Goal: Task Accomplishment & Management: Use online tool/utility

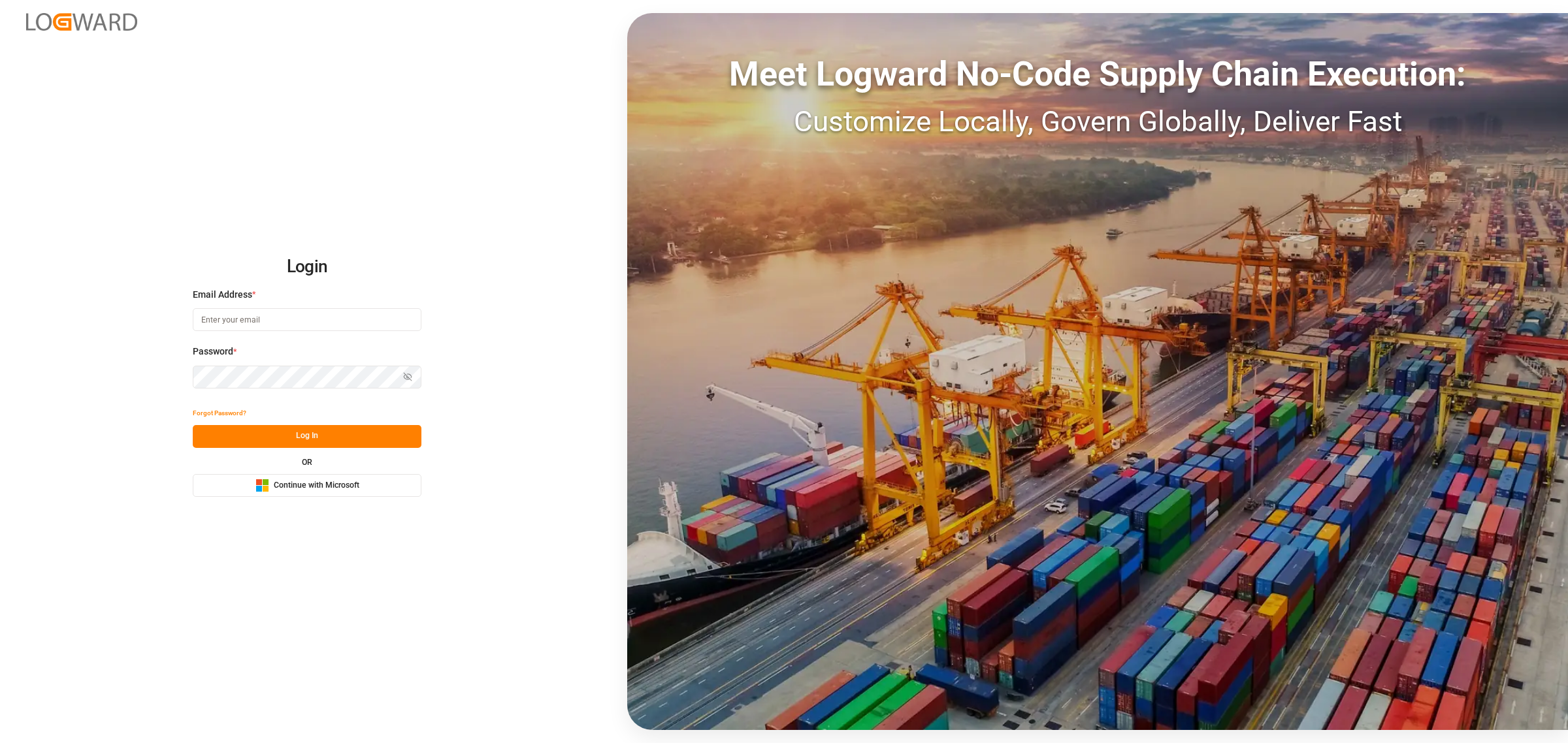
click at [350, 491] on span "Continue with Microsoft" at bounding box center [316, 486] width 86 height 12
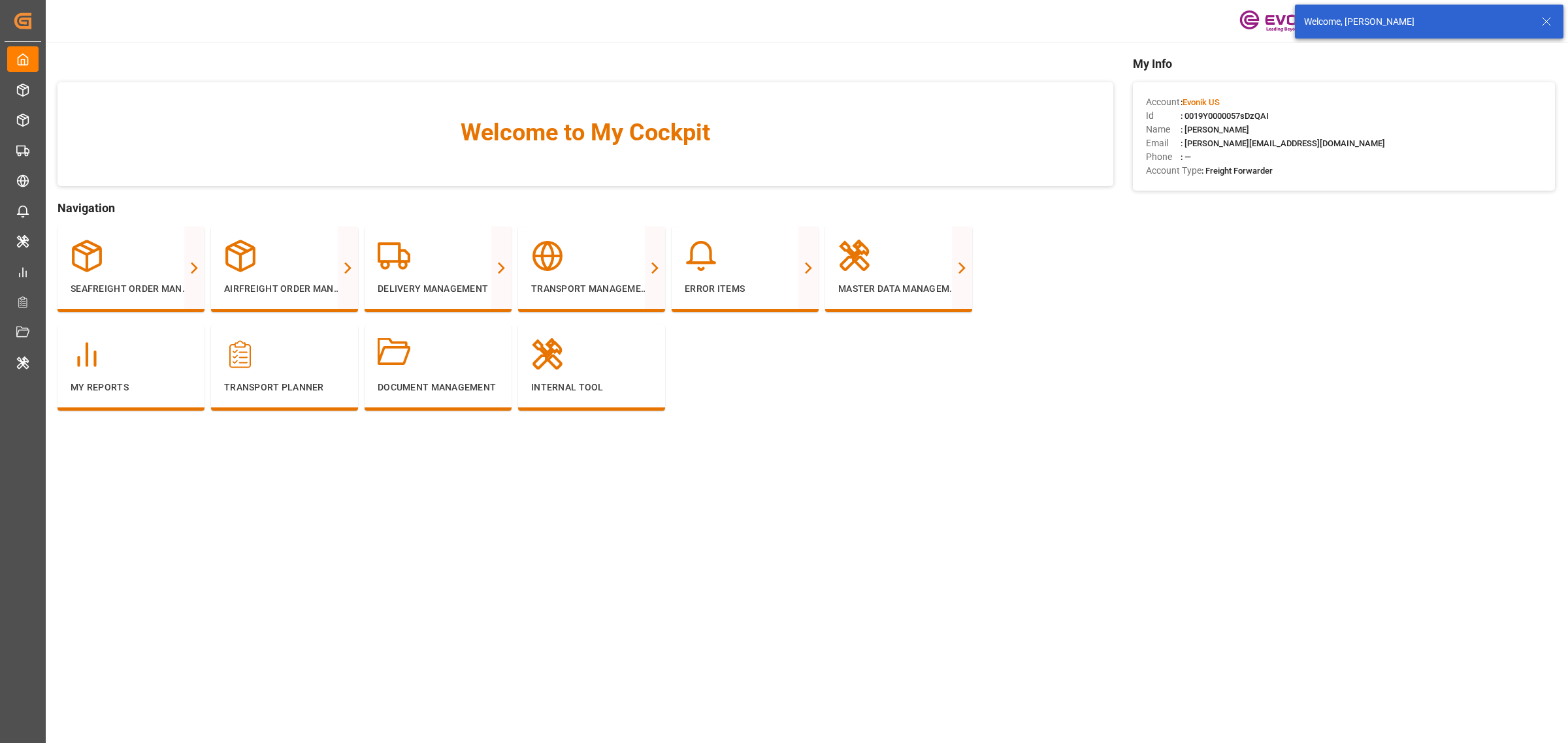
click at [1544, 20] on line at bounding box center [1546, 21] width 8 height 8
click at [1361, 24] on div "Evonik US" at bounding box center [1396, 21] width 125 height 19
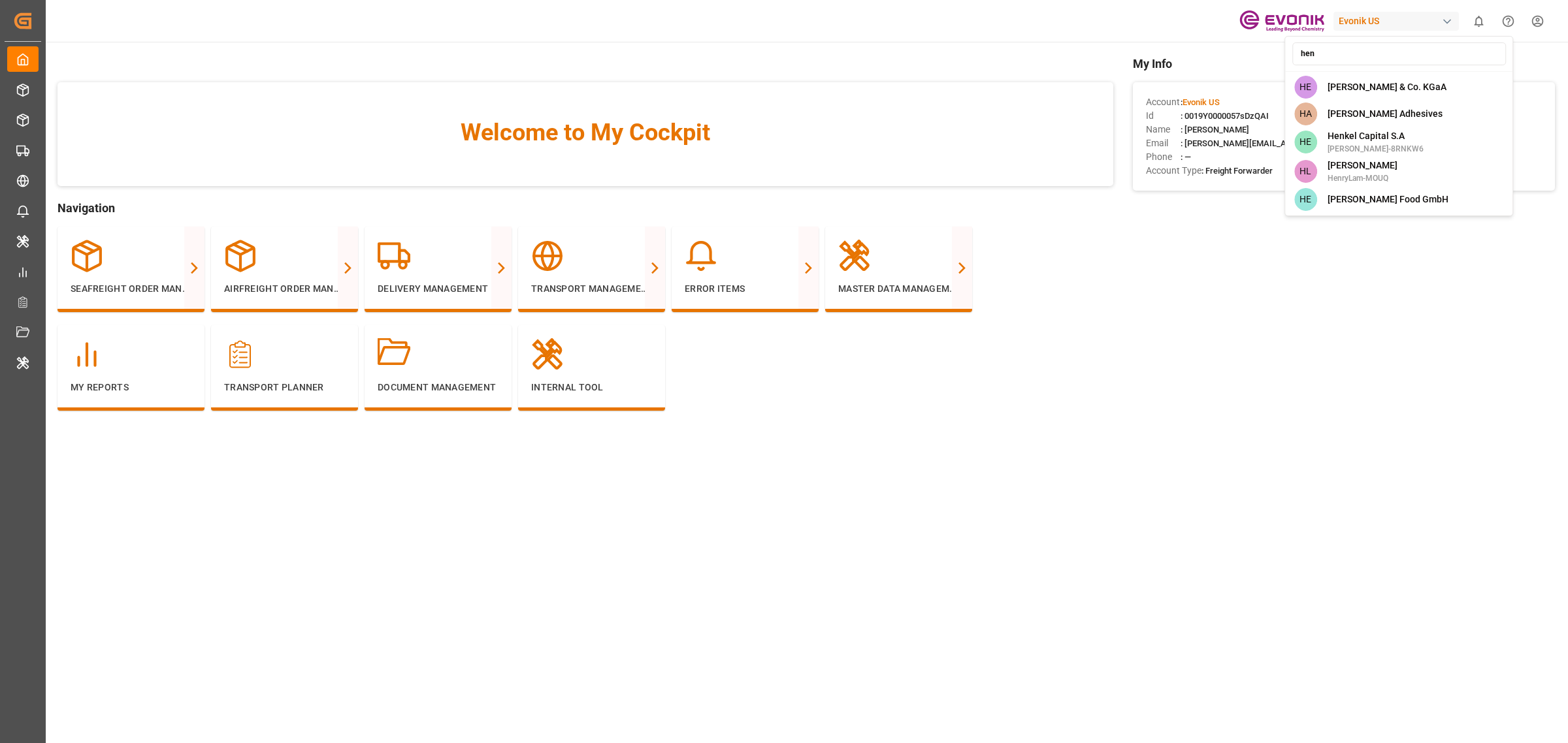
click at [1337, 54] on input "hen" at bounding box center [1399, 53] width 214 height 23
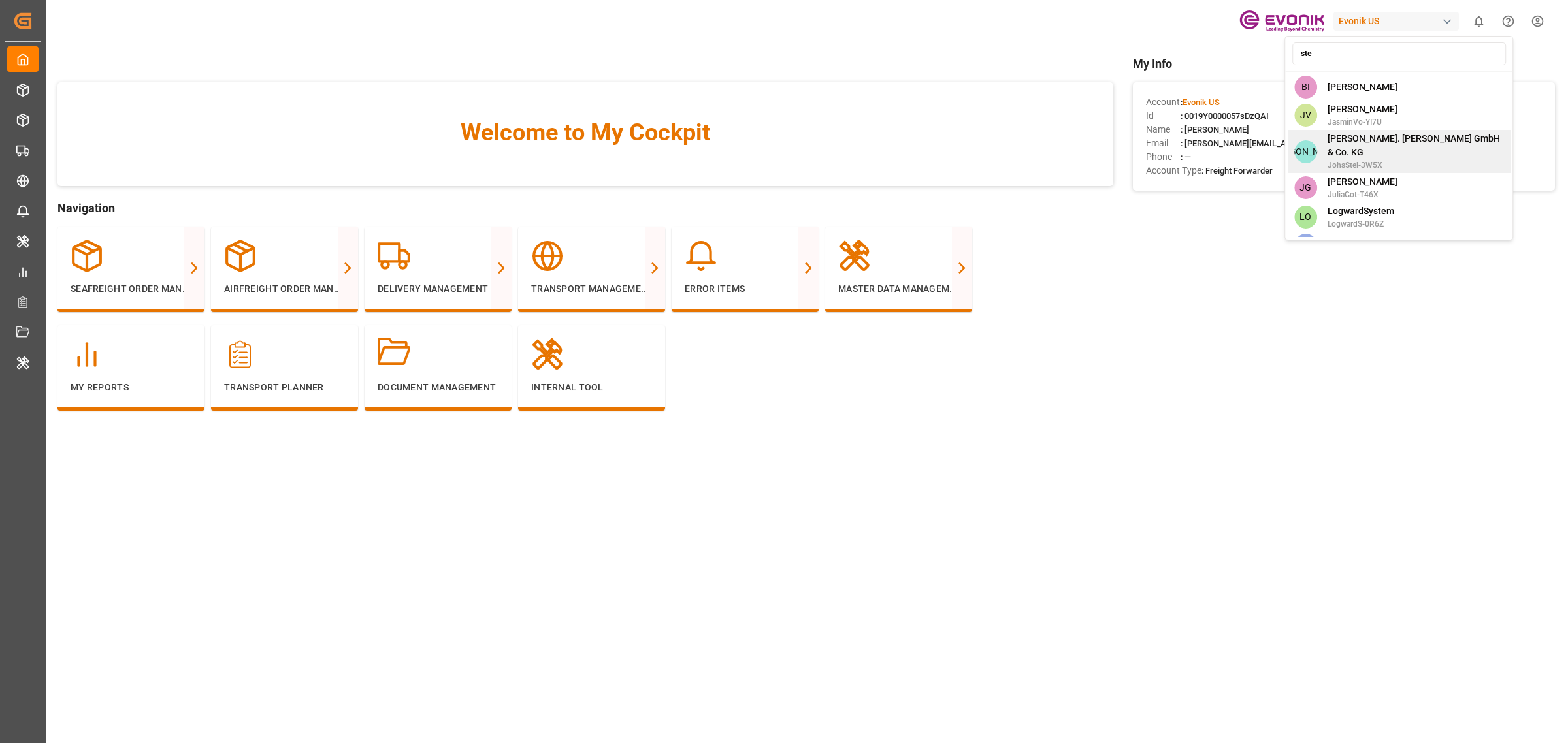
scroll to position [95, 0]
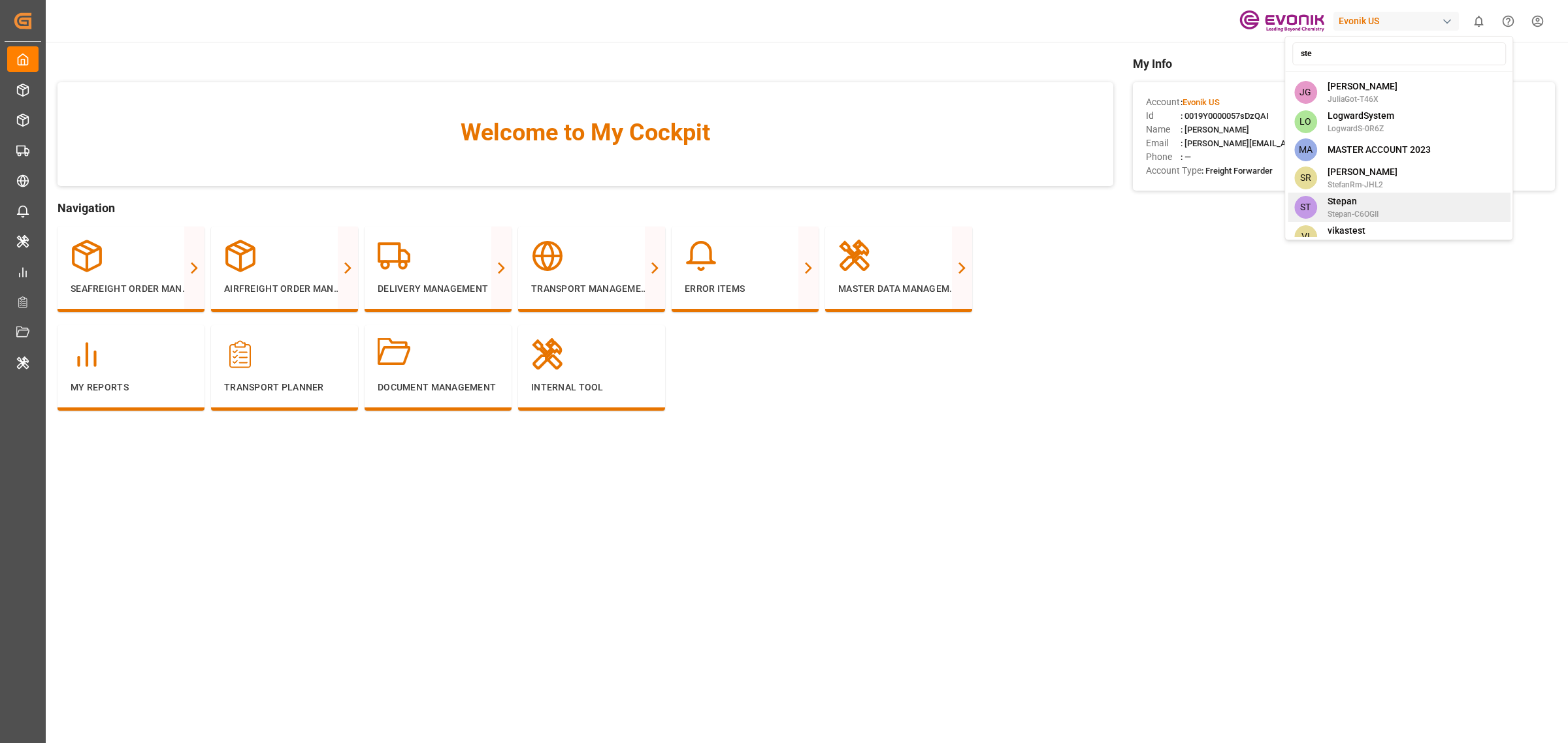
type input "ste"
click at [1383, 193] on div "ST [PERSON_NAME]-C6OGII" at bounding box center [1400, 207] width 223 height 29
